Goal: Navigation & Orientation: Find specific page/section

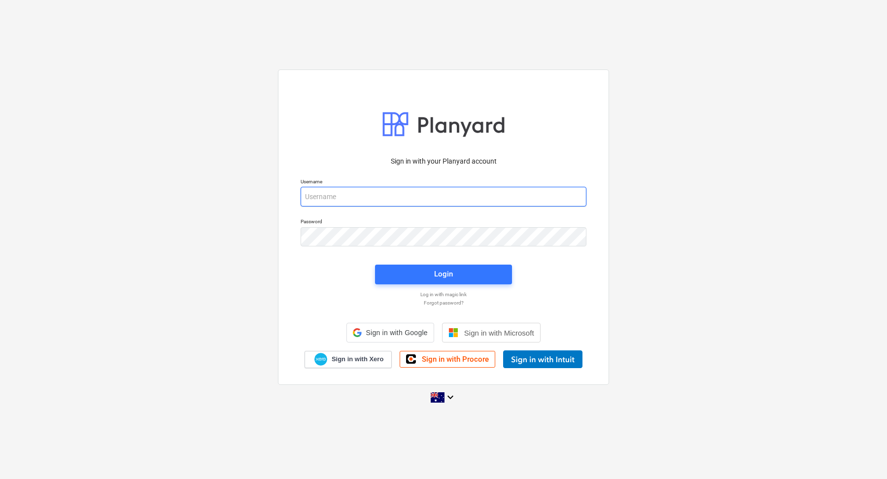
click at [334, 200] on input "email" at bounding box center [443, 197] width 286 height 20
type input "[EMAIL_ADDRESS][DOMAIN_NAME]"
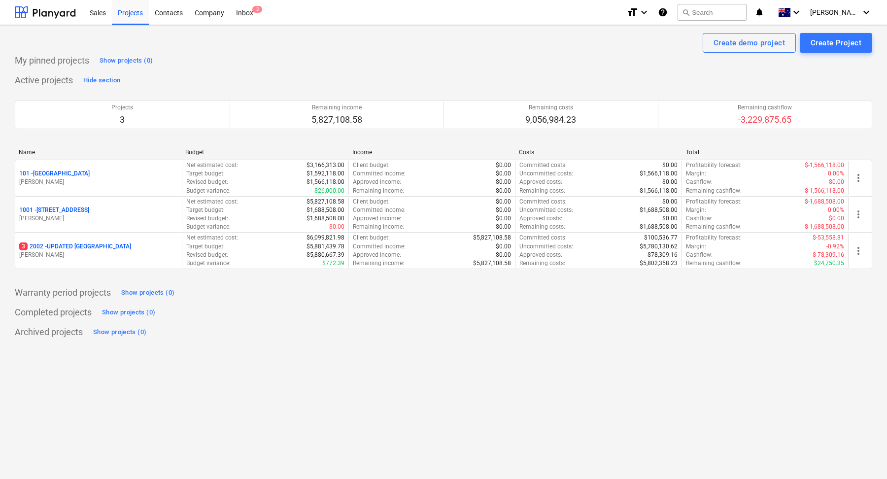
click at [140, 257] on p "[PERSON_NAME]" at bounding box center [98, 255] width 159 height 8
click at [140, 257] on main "Create demo project Create Project My pinned projects Show projects (0) Active …" at bounding box center [443, 252] width 887 height 454
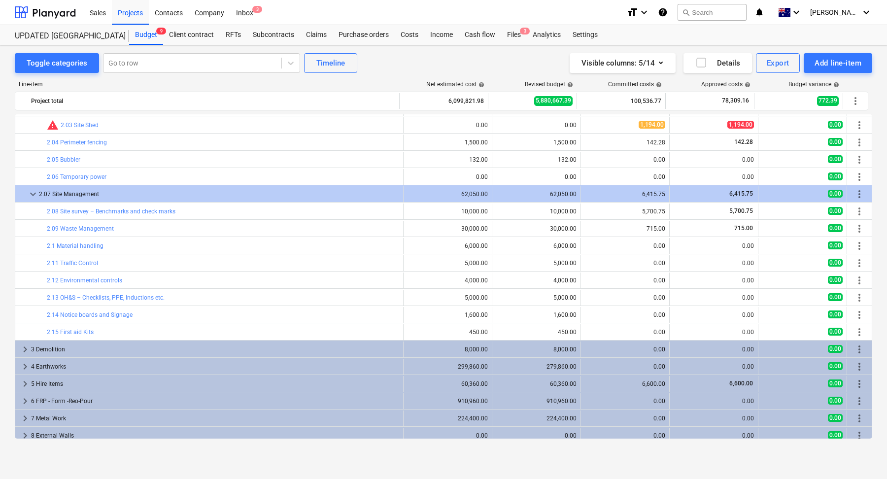
scroll to position [306, 0]
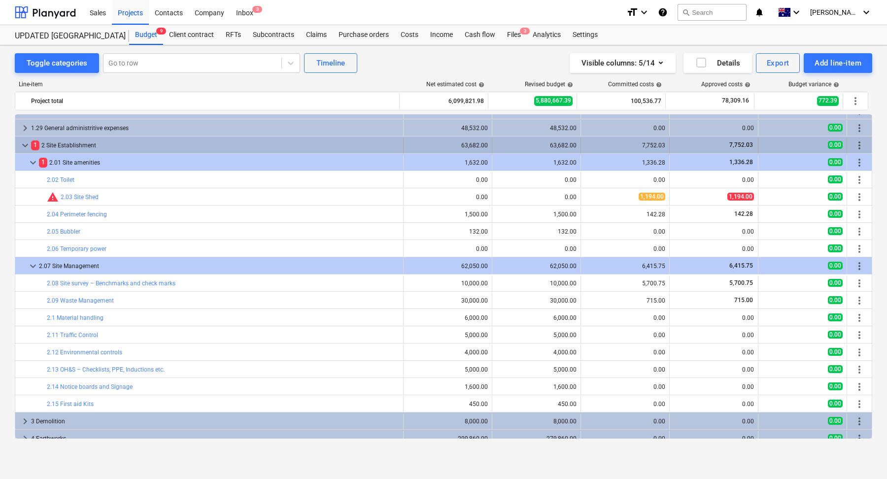
click at [114, 145] on div "1 2 Site Establishment" at bounding box center [215, 145] width 368 height 16
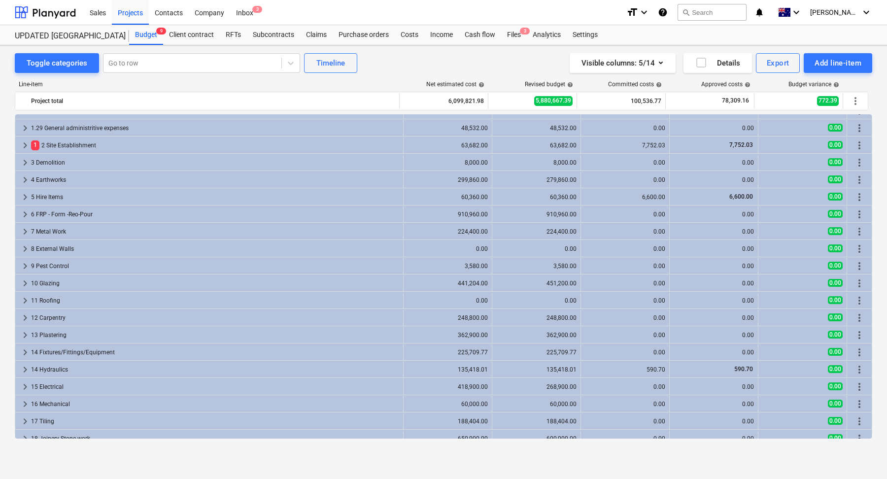
click at [114, 145] on div "1 2 Site Establishment" at bounding box center [215, 145] width 368 height 16
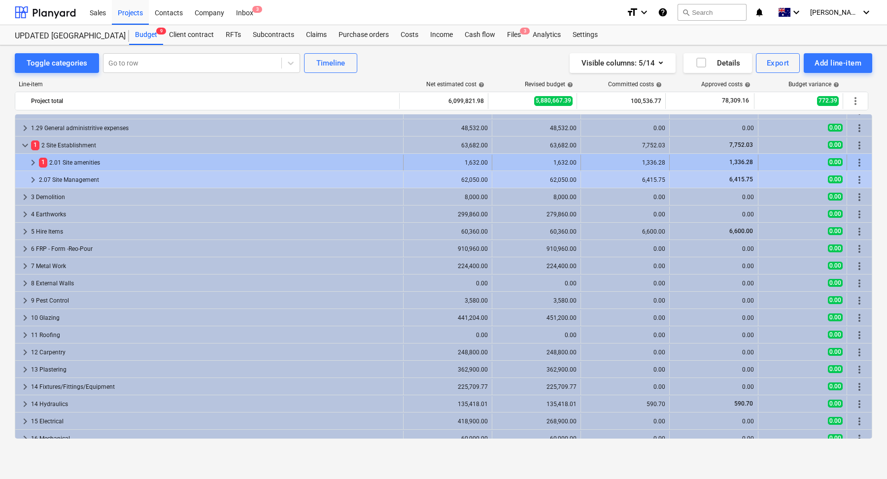
click at [107, 168] on div "1 2.01 Site amenities" at bounding box center [219, 163] width 360 height 16
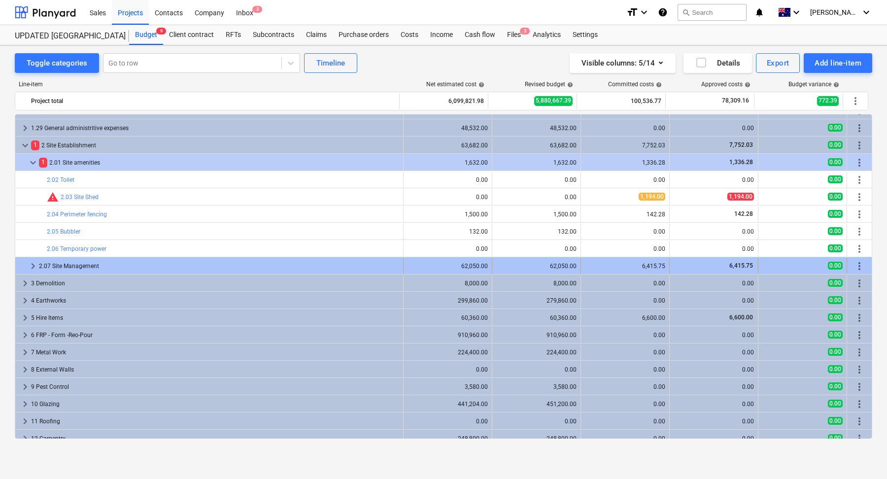
click at [127, 262] on div "2.07 Site Management" at bounding box center [219, 266] width 360 height 16
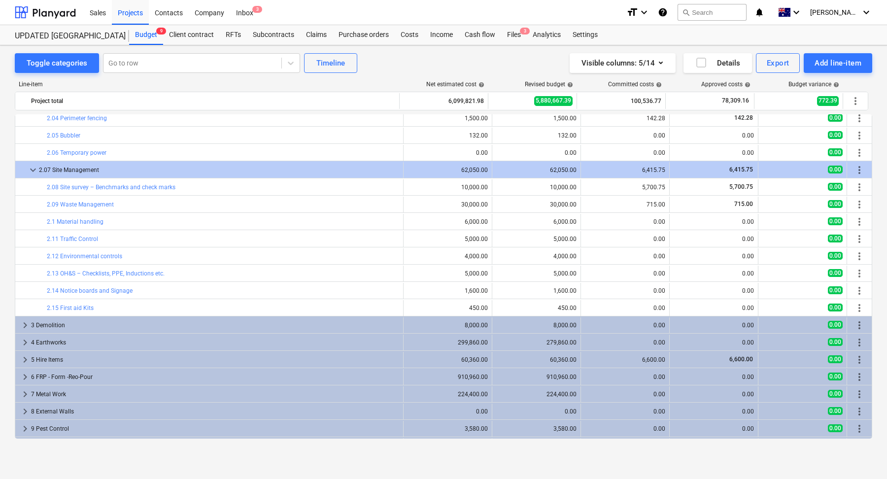
scroll to position [311, 0]
